Goal: Find specific page/section: Find specific page/section

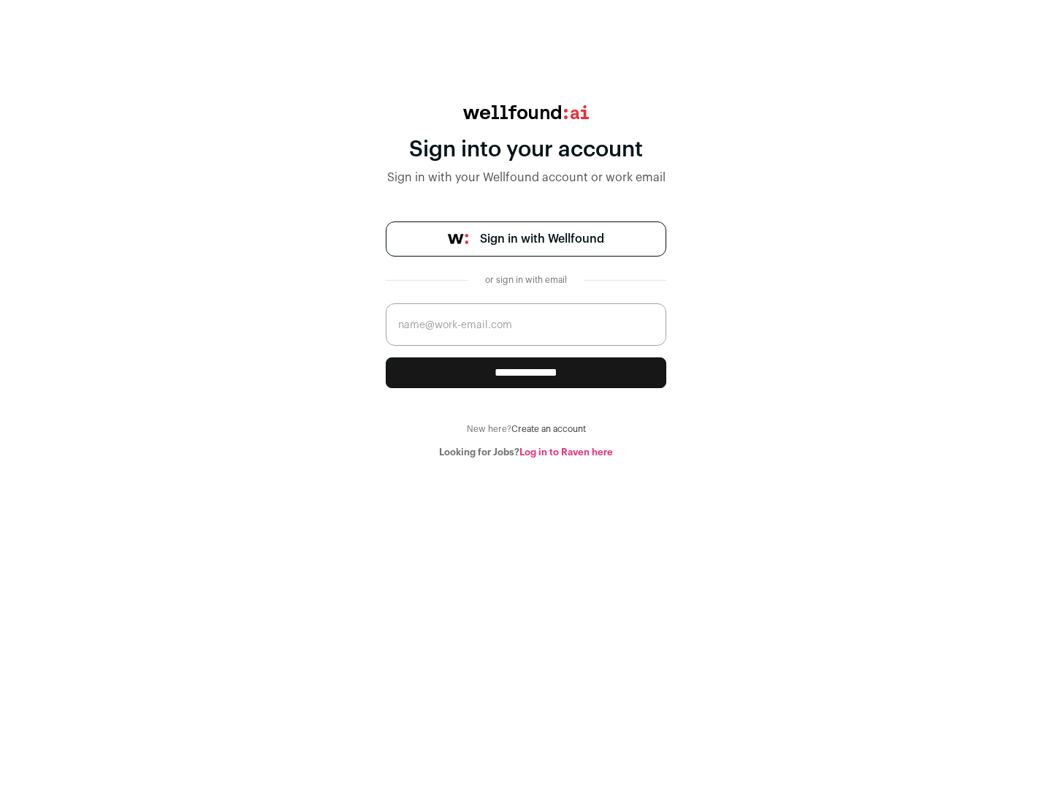
click at [541, 239] on span "Sign in with Wellfound" at bounding box center [542, 239] width 124 height 18
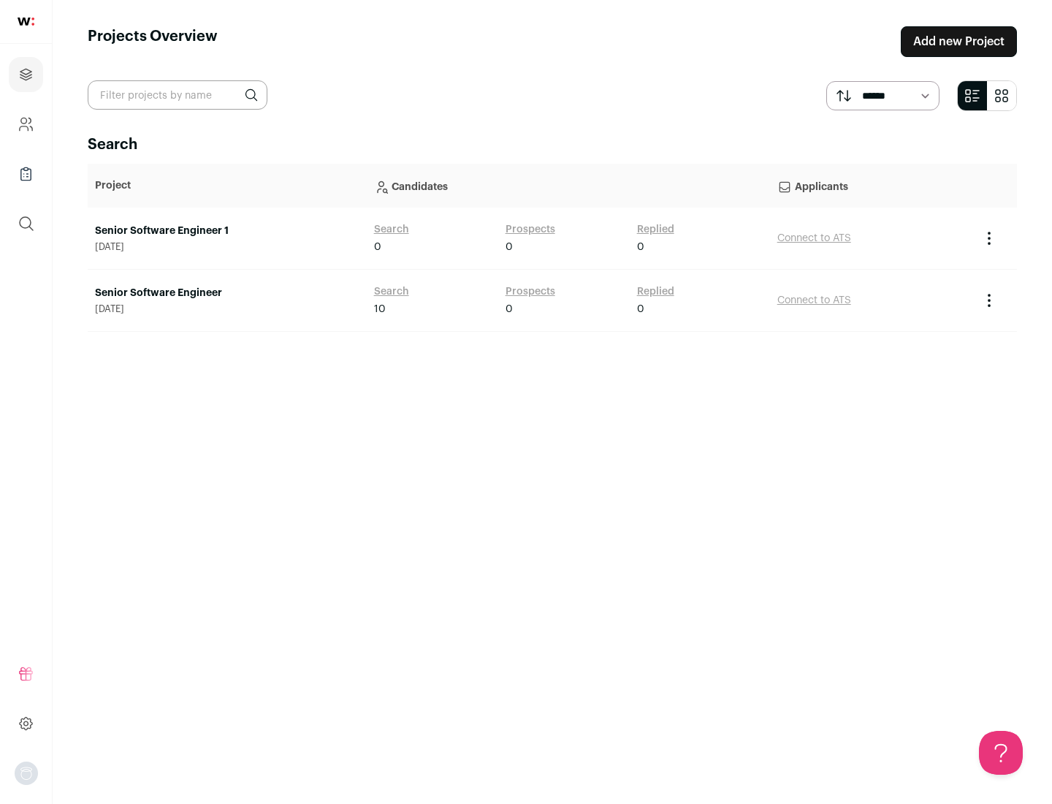
click at [226, 293] on link "Senior Software Engineer" at bounding box center [227, 293] width 264 height 15
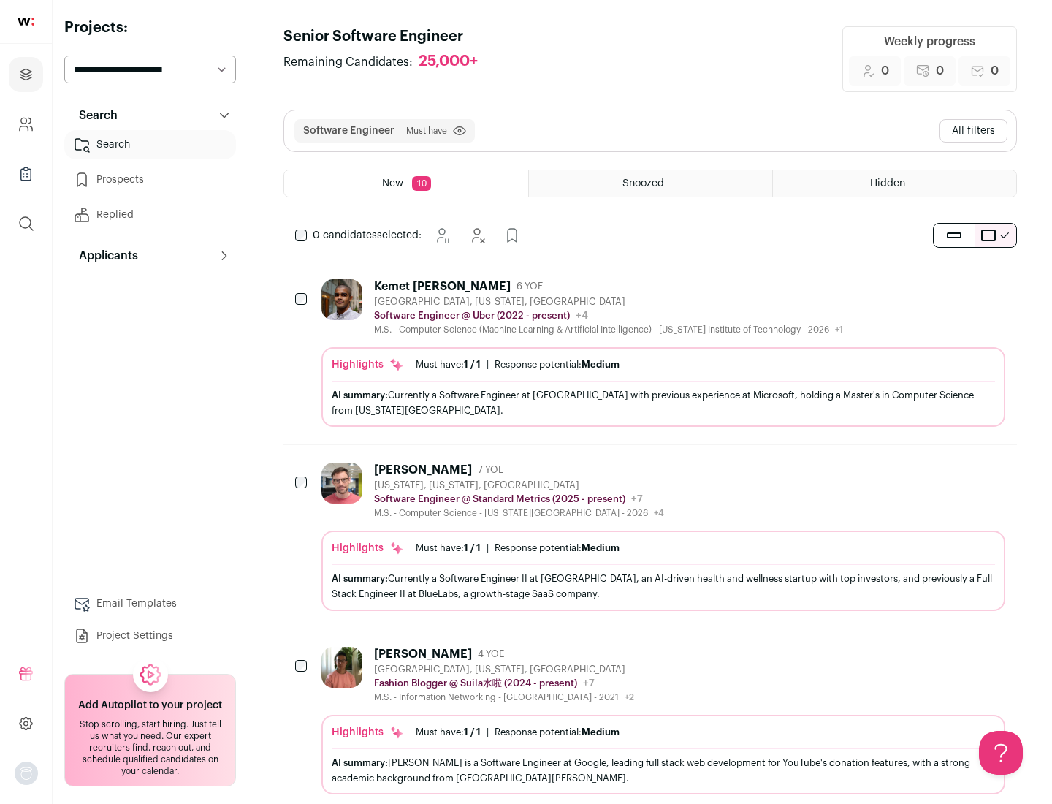
click at [650, 353] on div "Highlights Must have: 1 / 1 How many must haves have been fulfilled? | Response…" at bounding box center [663, 387] width 684 height 80
